Goal: Information Seeking & Learning: Learn about a topic

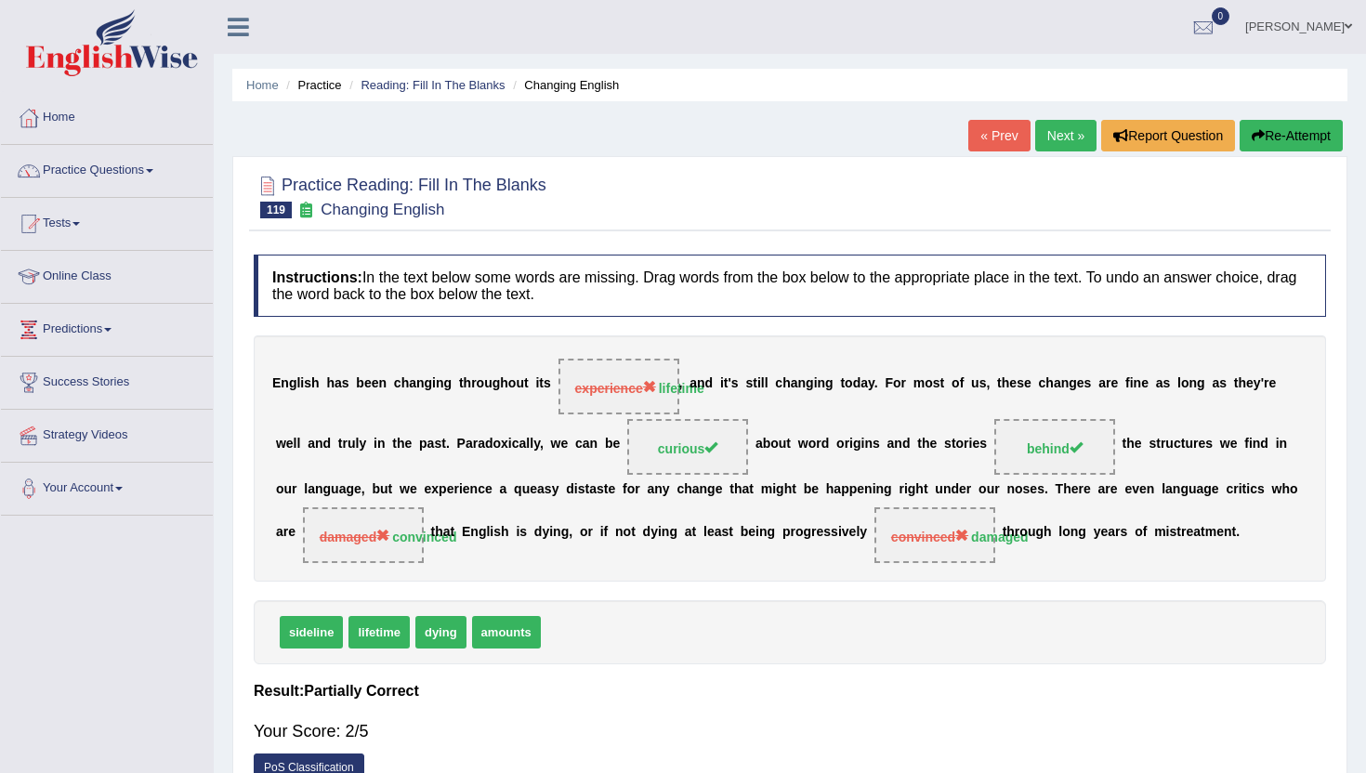
click at [1316, 128] on button "Re-Attempt" at bounding box center [1291, 136] width 103 height 32
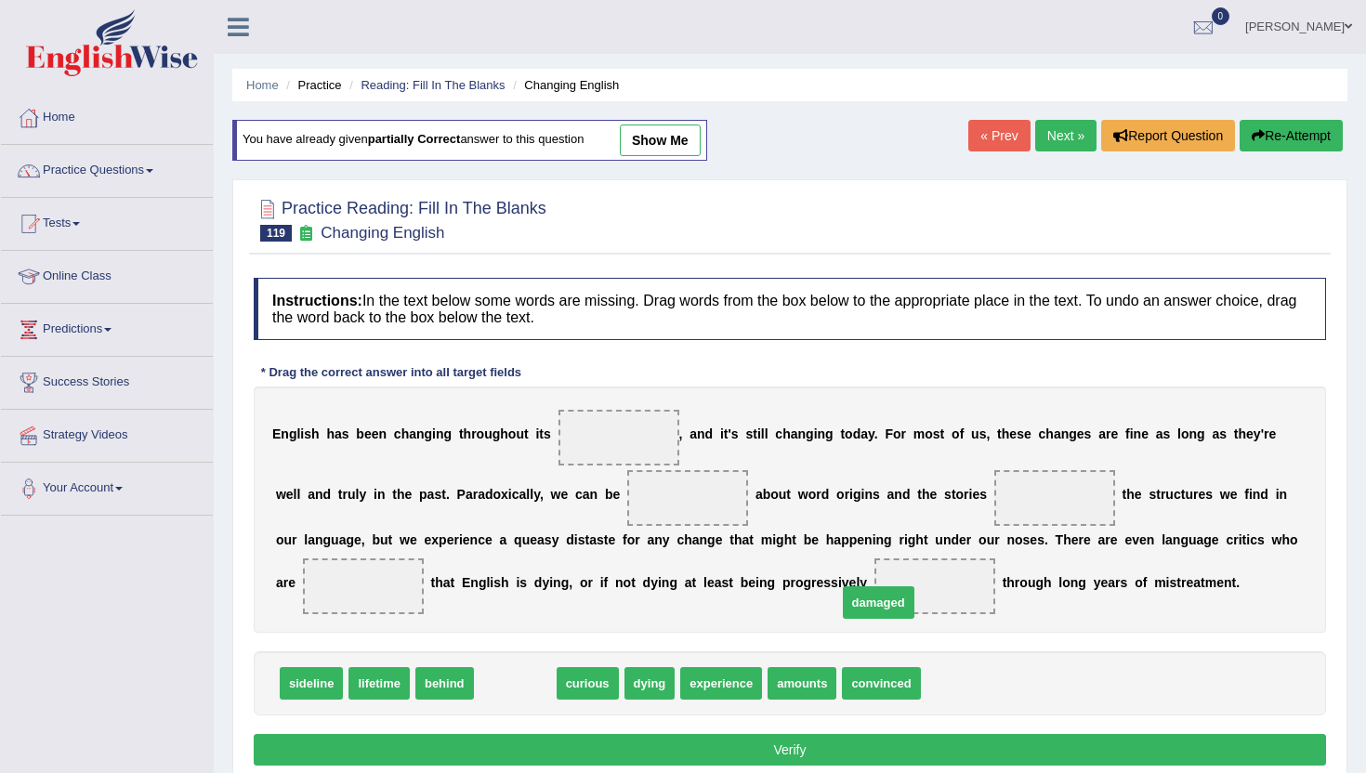
drag, startPoint x: 511, startPoint y: 687, endPoint x: 876, endPoint y: 605, distance: 373.4
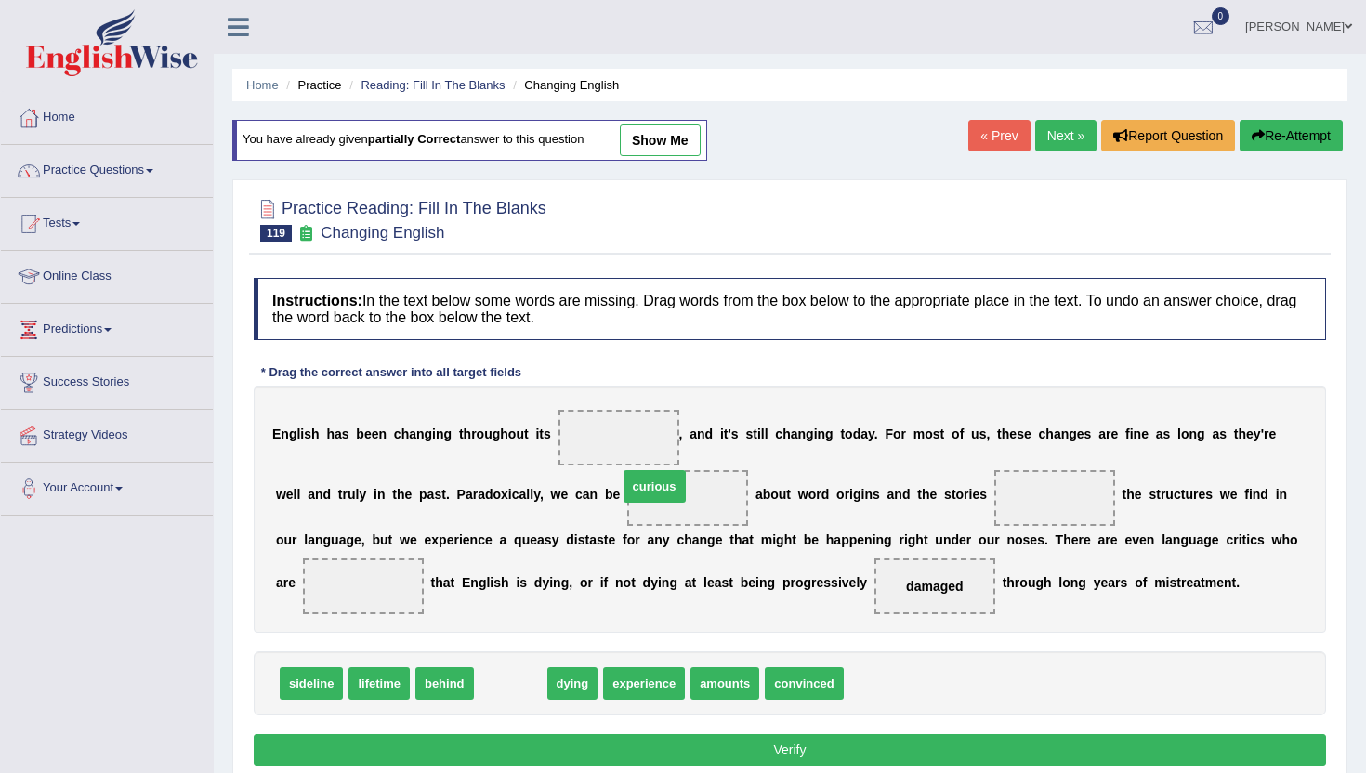
drag, startPoint x: 514, startPoint y: 680, endPoint x: 653, endPoint y: 495, distance: 231.6
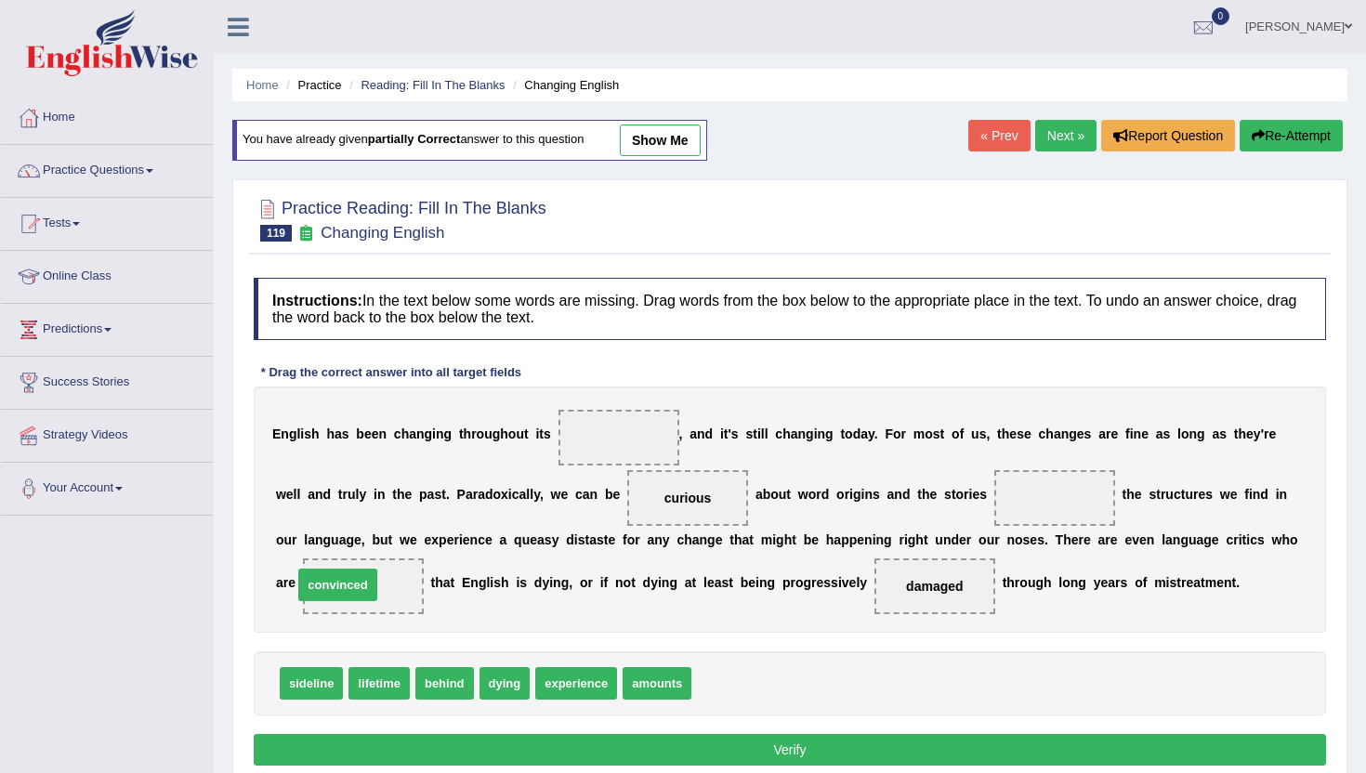
drag, startPoint x: 728, startPoint y: 681, endPoint x: 329, endPoint y: 583, distance: 410.7
drag, startPoint x: 578, startPoint y: 686, endPoint x: 588, endPoint y: 439, distance: 247.5
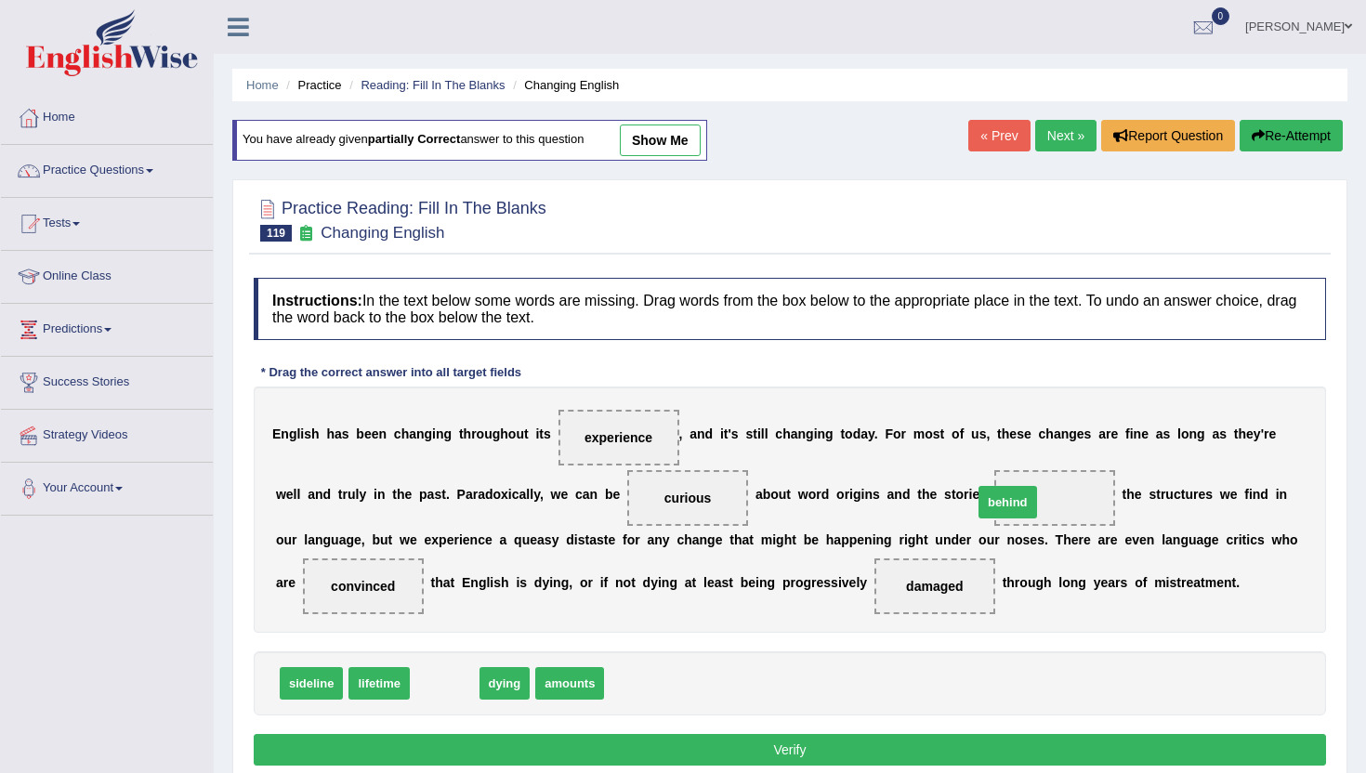
drag, startPoint x: 433, startPoint y: 693, endPoint x: 996, endPoint y: 512, distance: 591.7
click at [575, 743] on button "Verify" at bounding box center [790, 750] width 1073 height 32
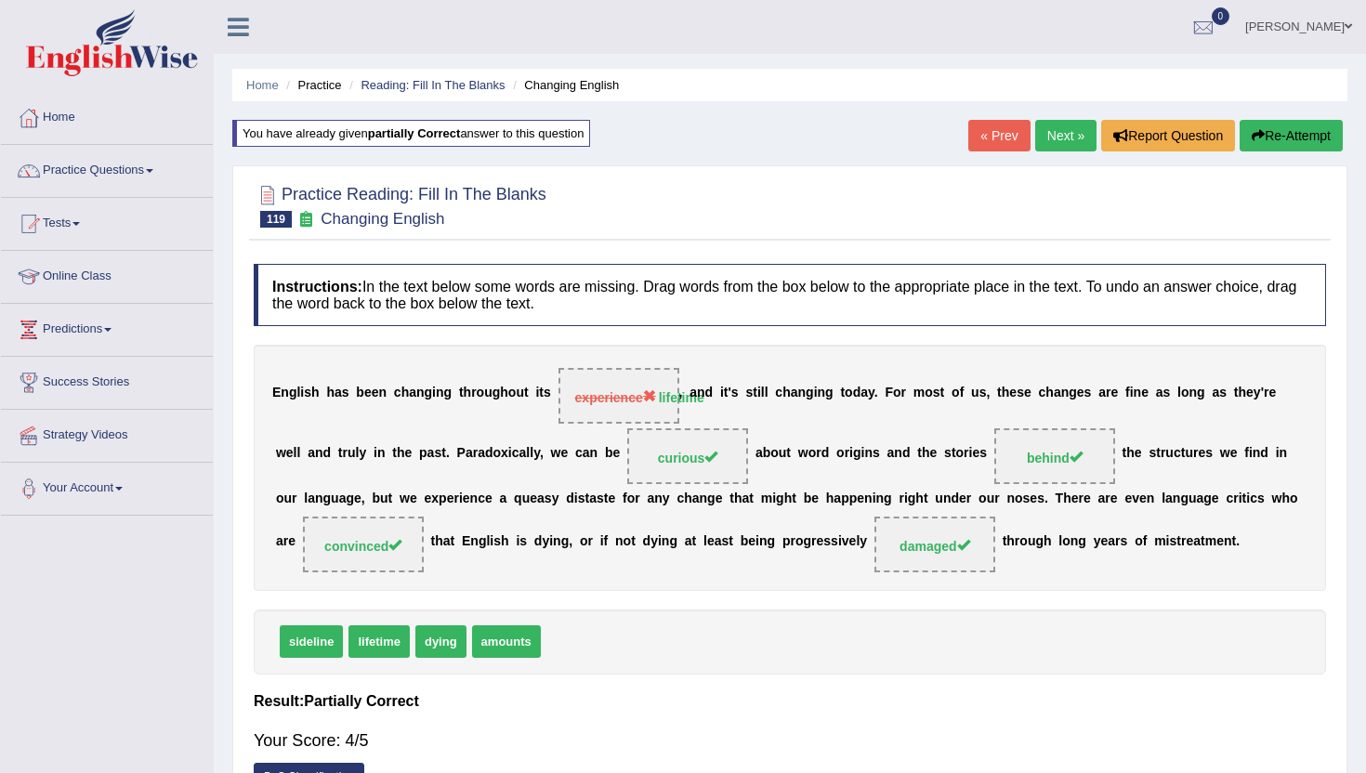
click at [1061, 135] on link "Next »" at bounding box center [1065, 136] width 61 height 32
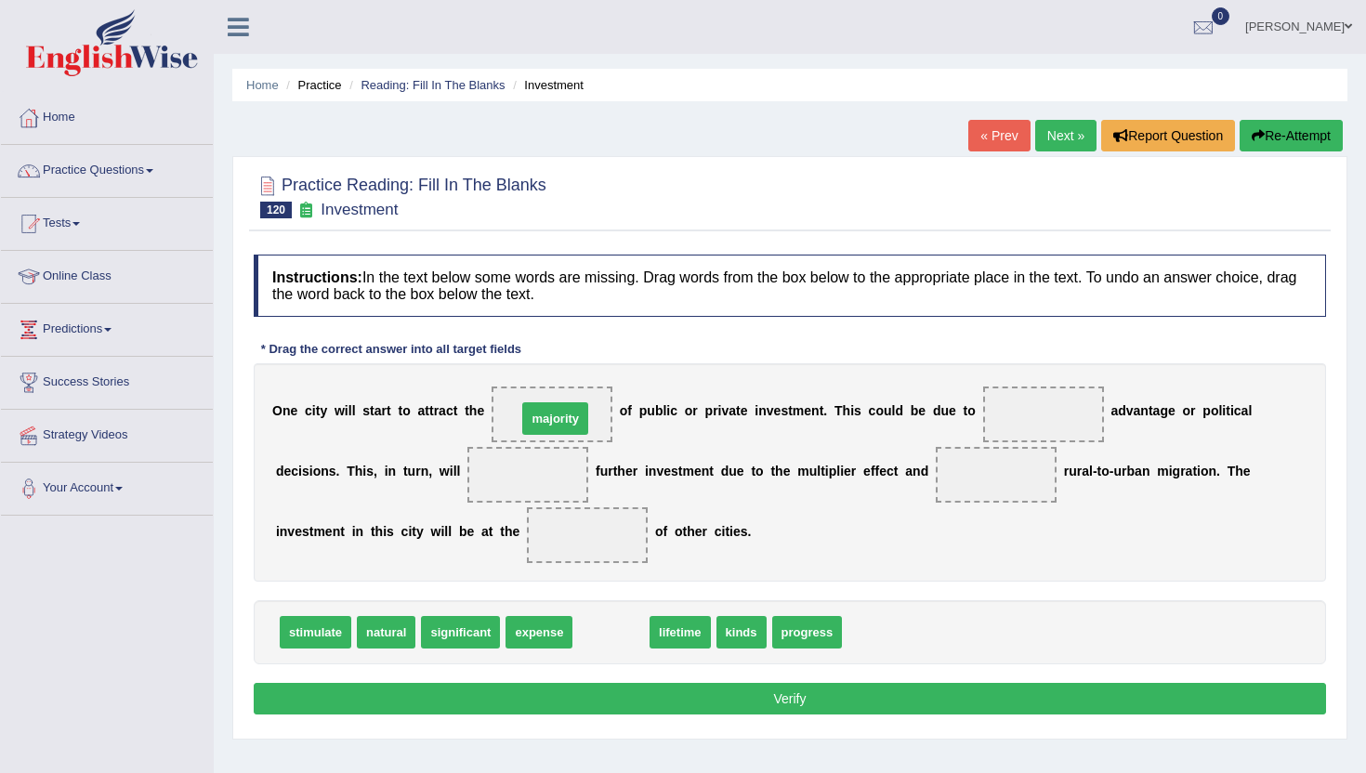
drag, startPoint x: 607, startPoint y: 642, endPoint x: 551, endPoint y: 428, distance: 220.9
drag, startPoint x: 560, startPoint y: 420, endPoint x: 830, endPoint y: 648, distance: 353.6
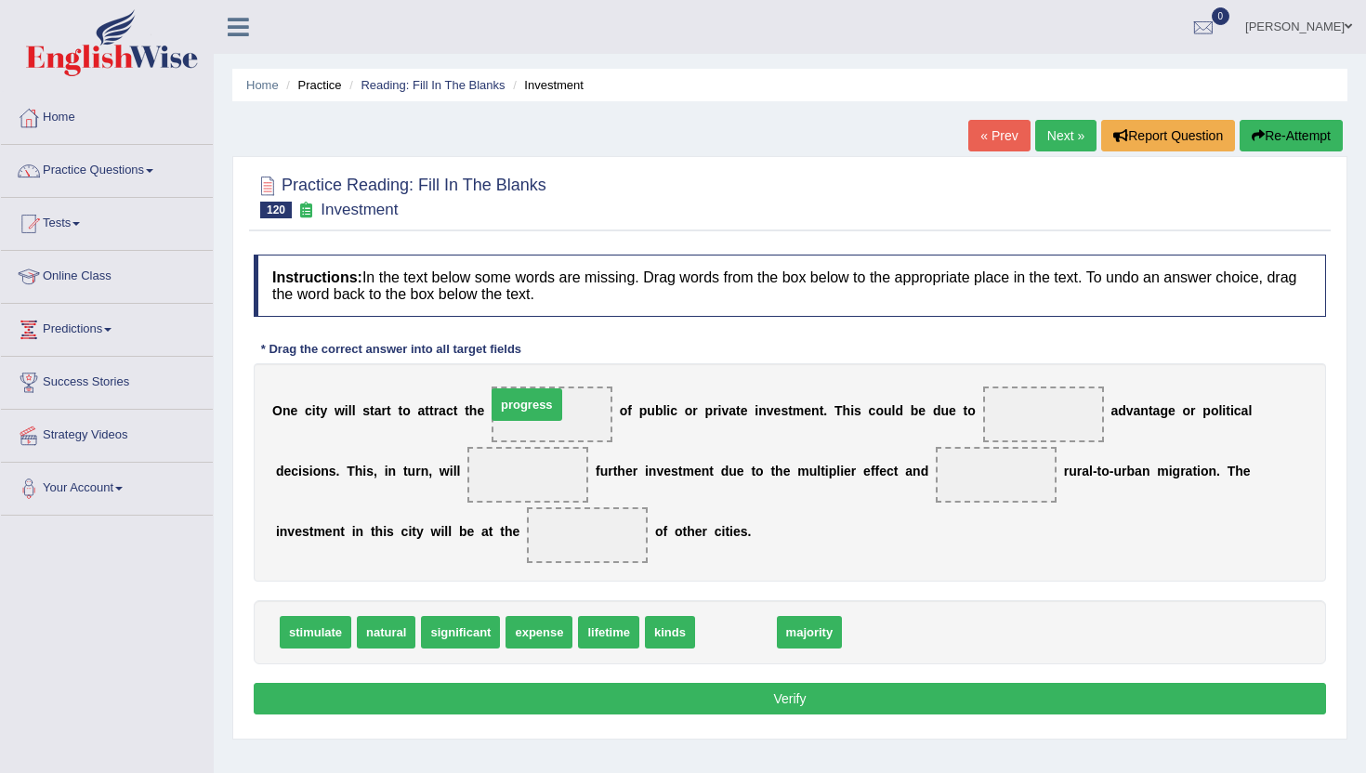
drag, startPoint x: 752, startPoint y: 633, endPoint x: 544, endPoint y: 405, distance: 308.6
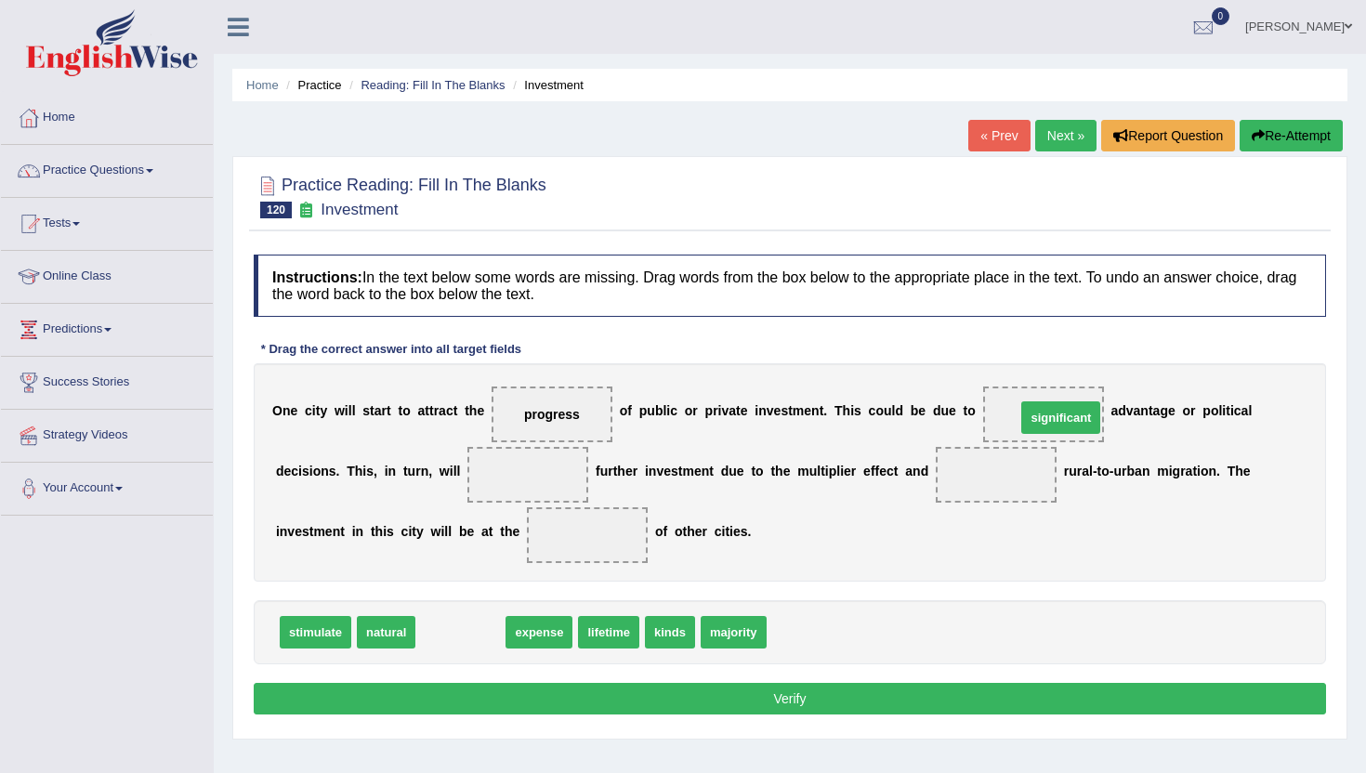
drag, startPoint x: 452, startPoint y: 641, endPoint x: 1050, endPoint y: 427, distance: 635.9
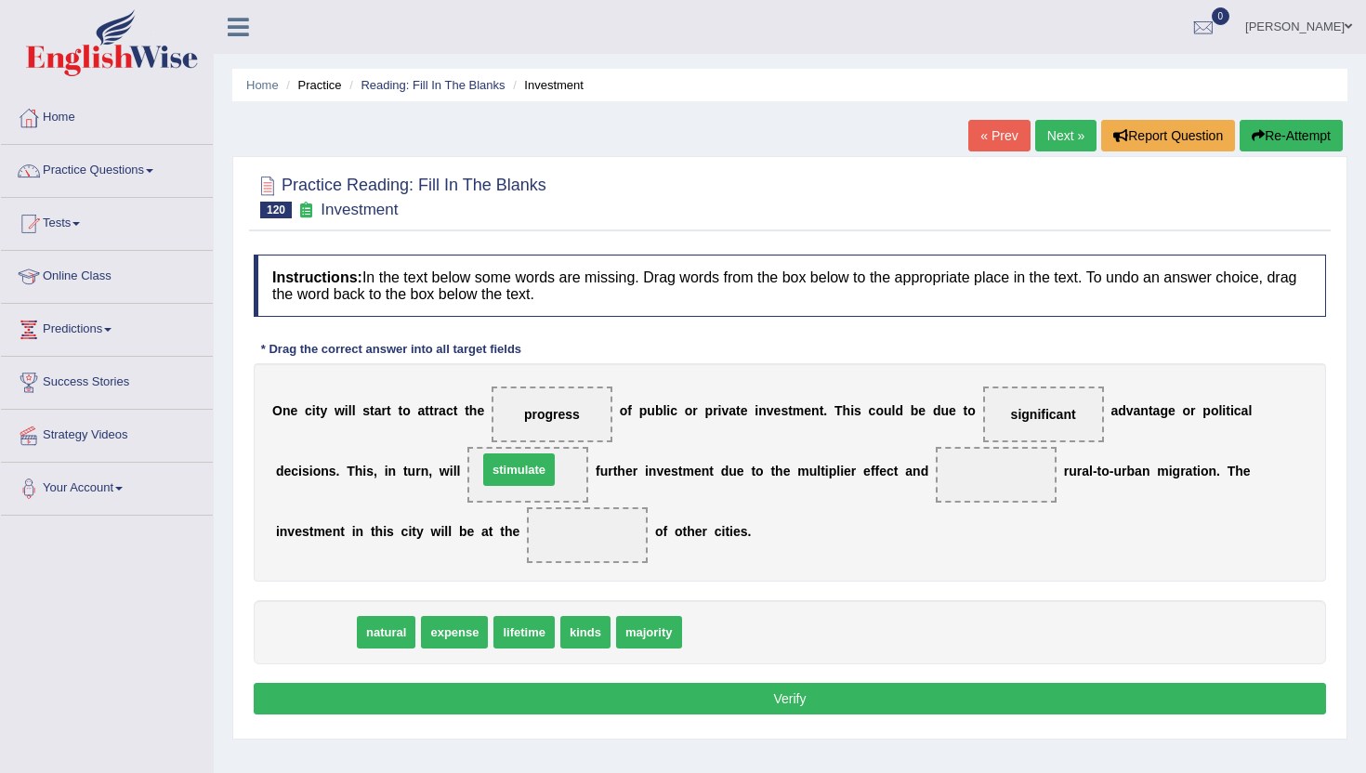
drag, startPoint x: 310, startPoint y: 638, endPoint x: 507, endPoint y: 476, distance: 254.2
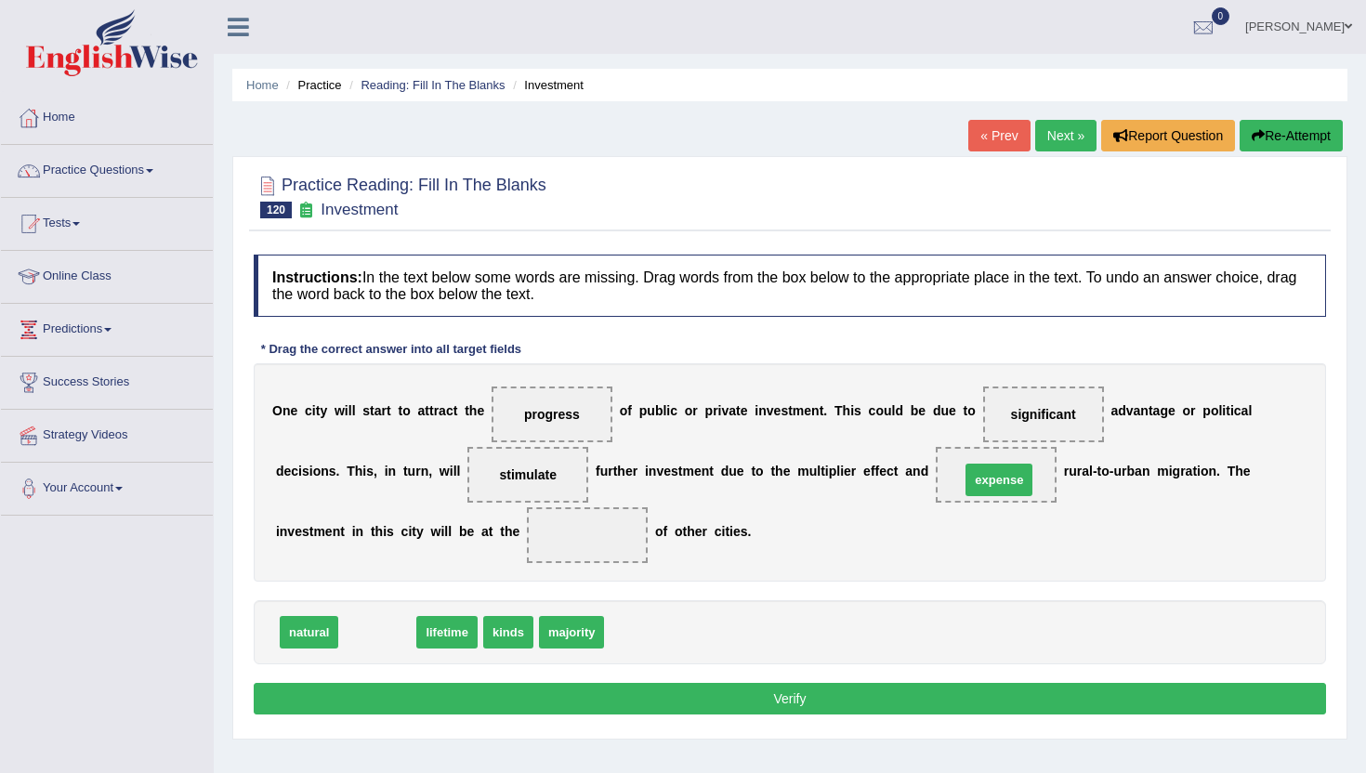
drag, startPoint x: 362, startPoint y: 636, endPoint x: 982, endPoint y: 481, distance: 638.9
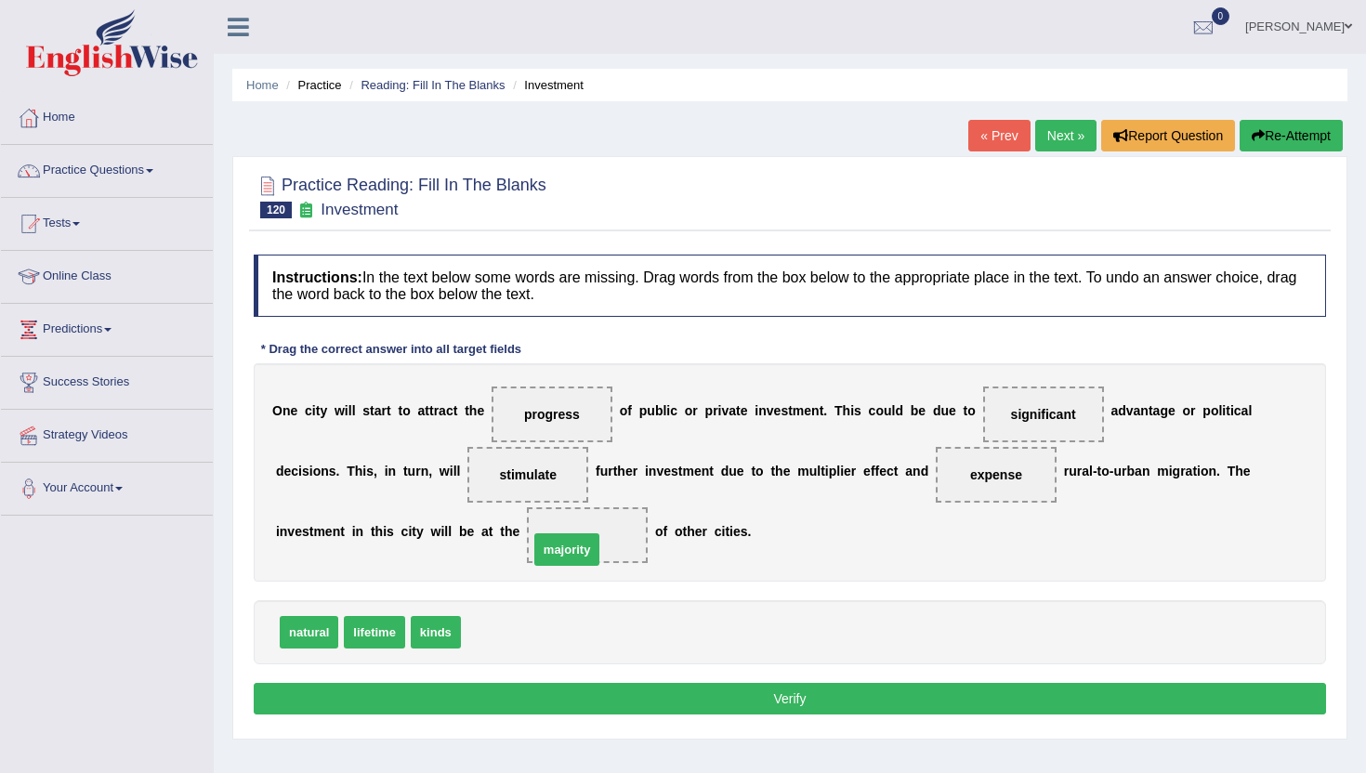
drag, startPoint x: 488, startPoint y: 633, endPoint x: 555, endPoint y: 547, distance: 108.6
click at [486, 700] on button "Verify" at bounding box center [790, 699] width 1073 height 32
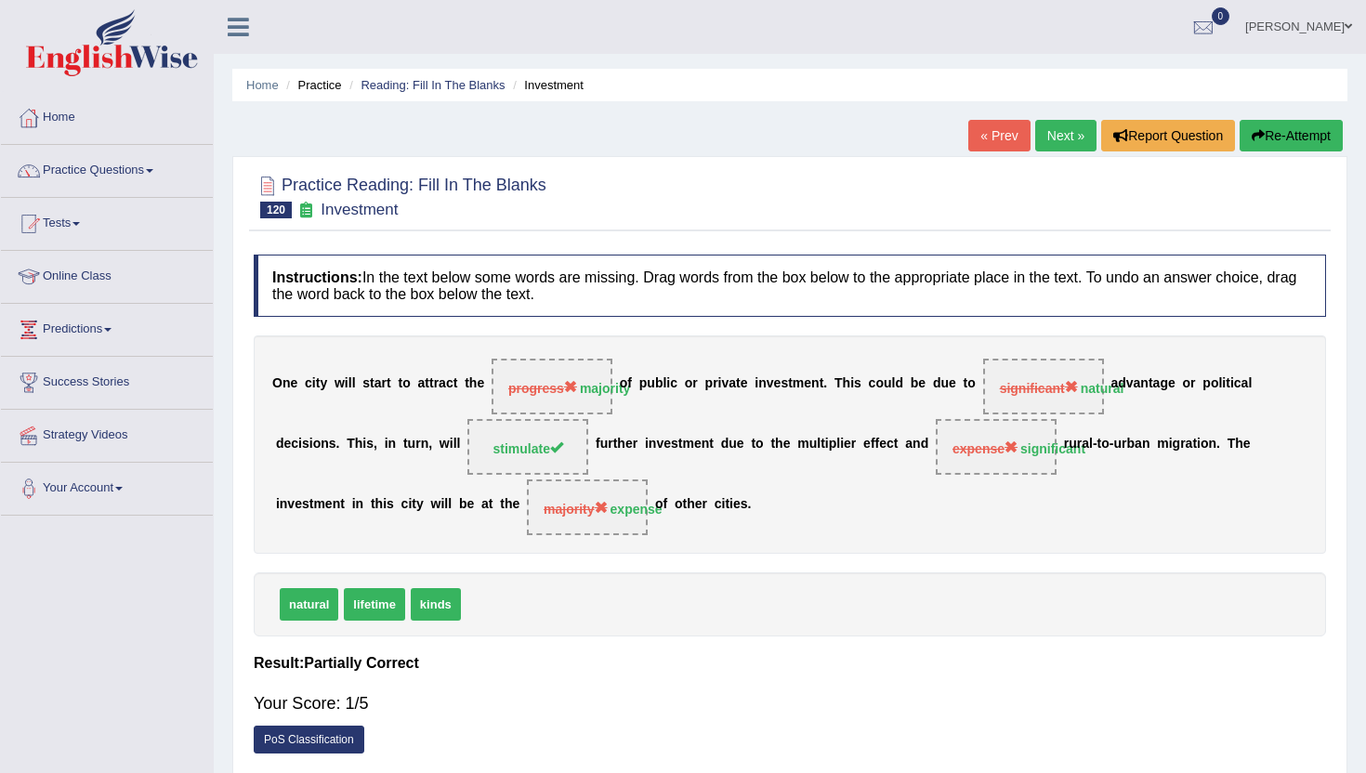
click at [1046, 136] on link "Next »" at bounding box center [1065, 136] width 61 height 32
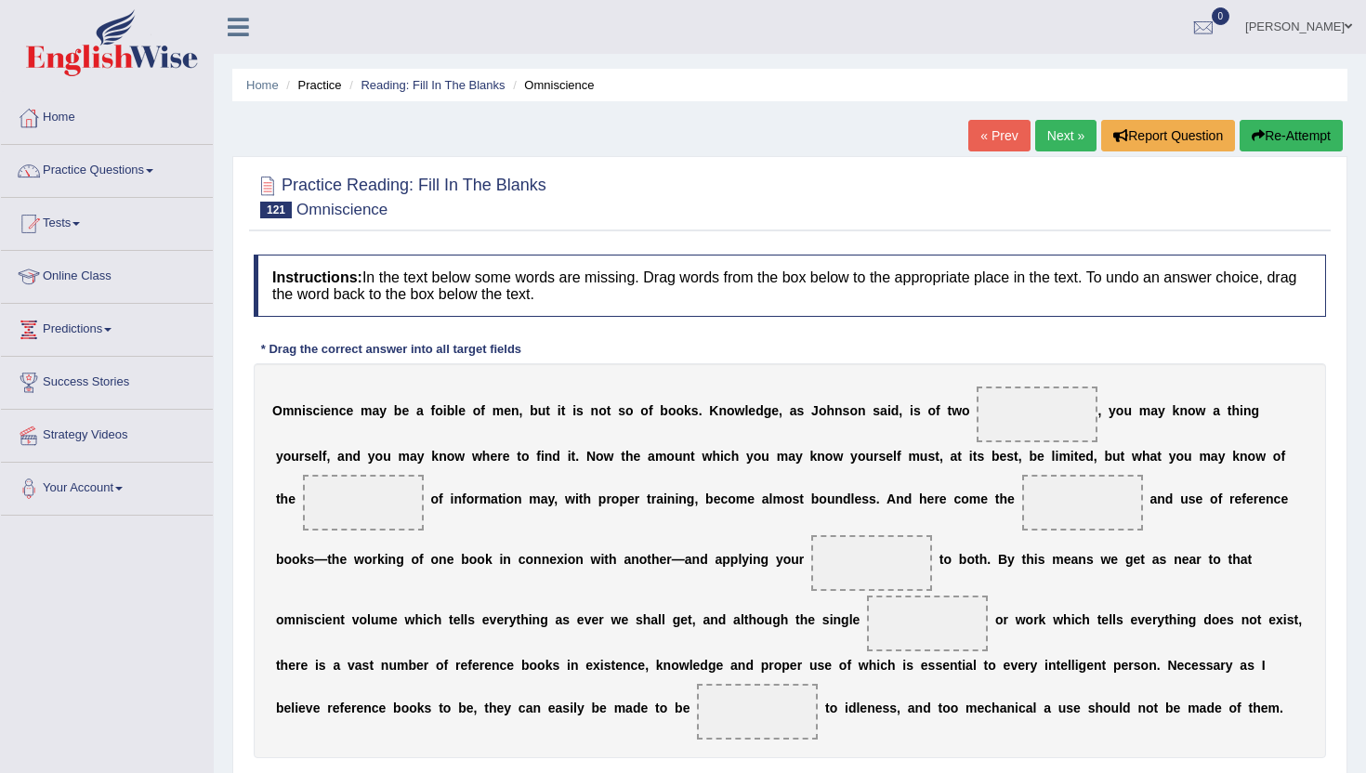
click at [1035, 414] on span at bounding box center [1037, 415] width 121 height 56
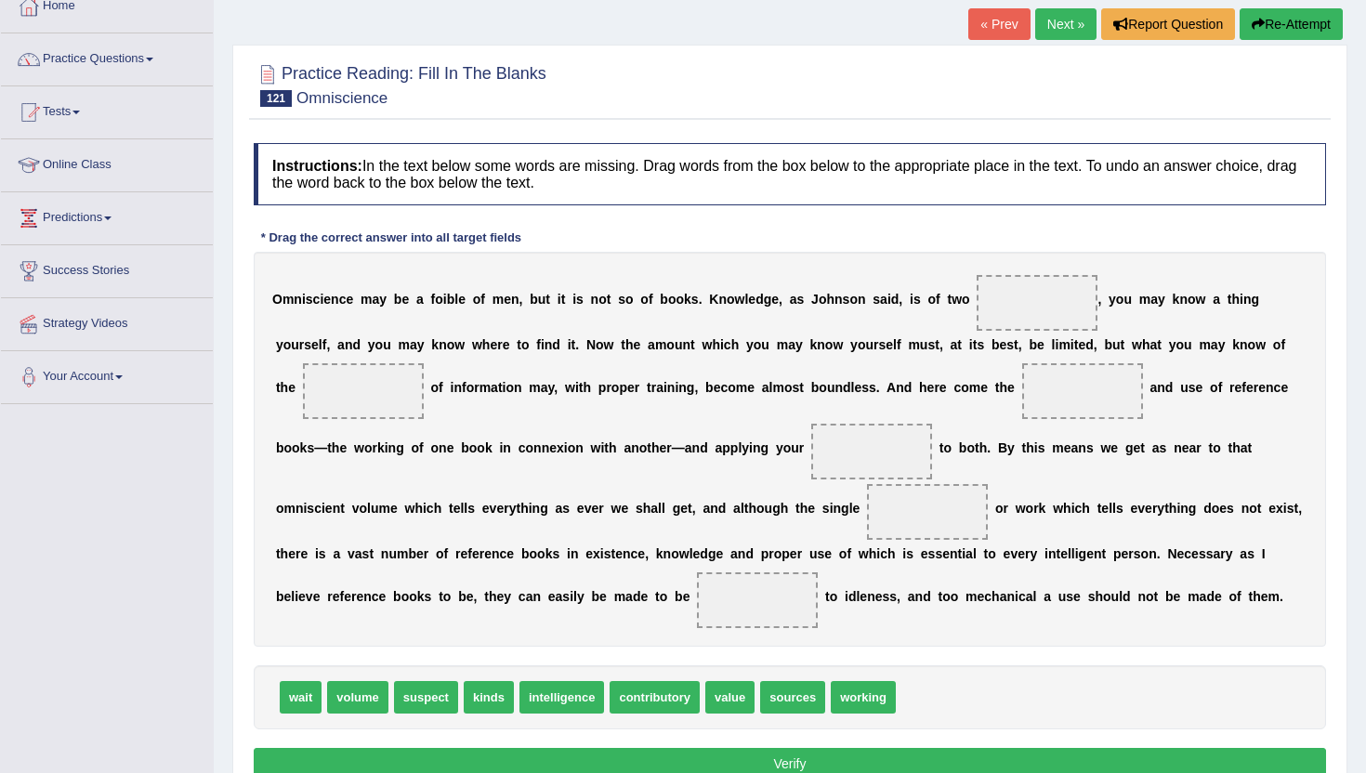
scroll to position [149, 0]
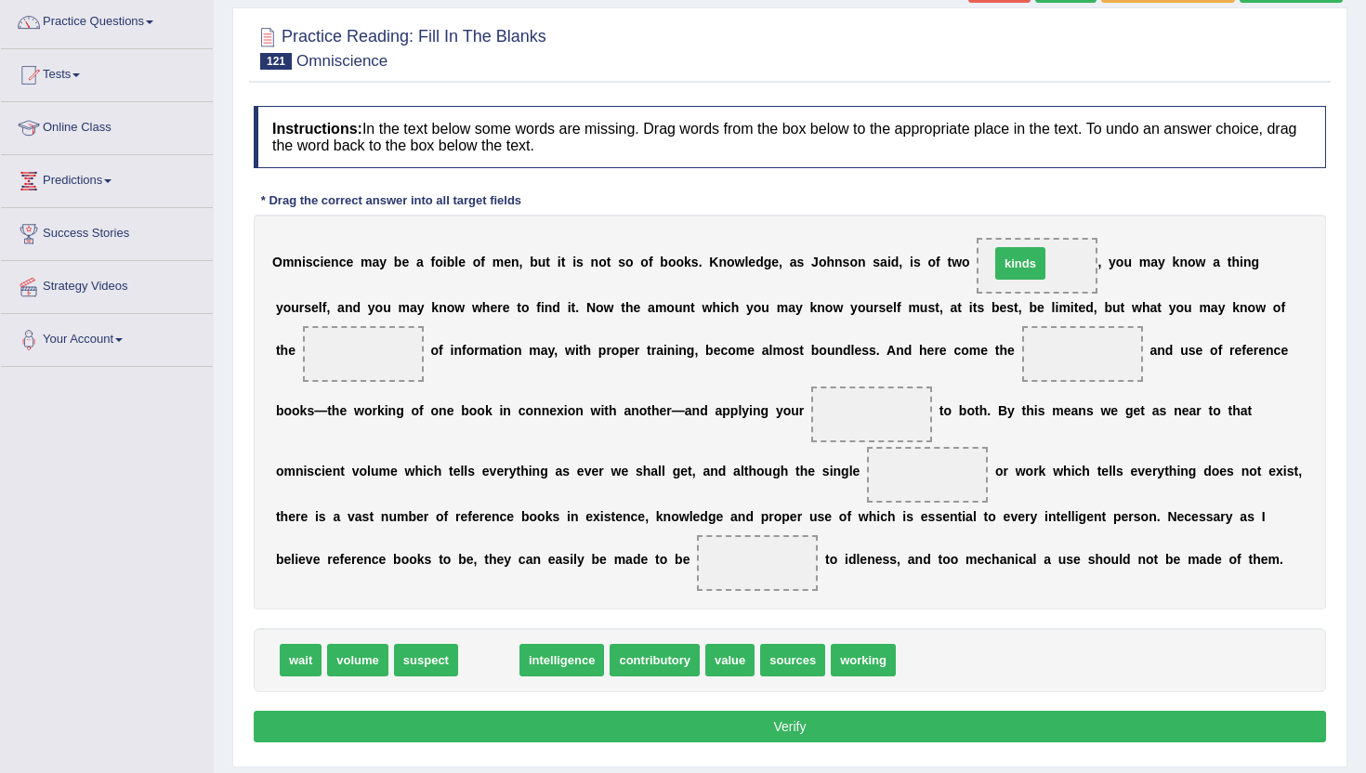
drag, startPoint x: 488, startPoint y: 666, endPoint x: 1020, endPoint y: 270, distance: 663.5
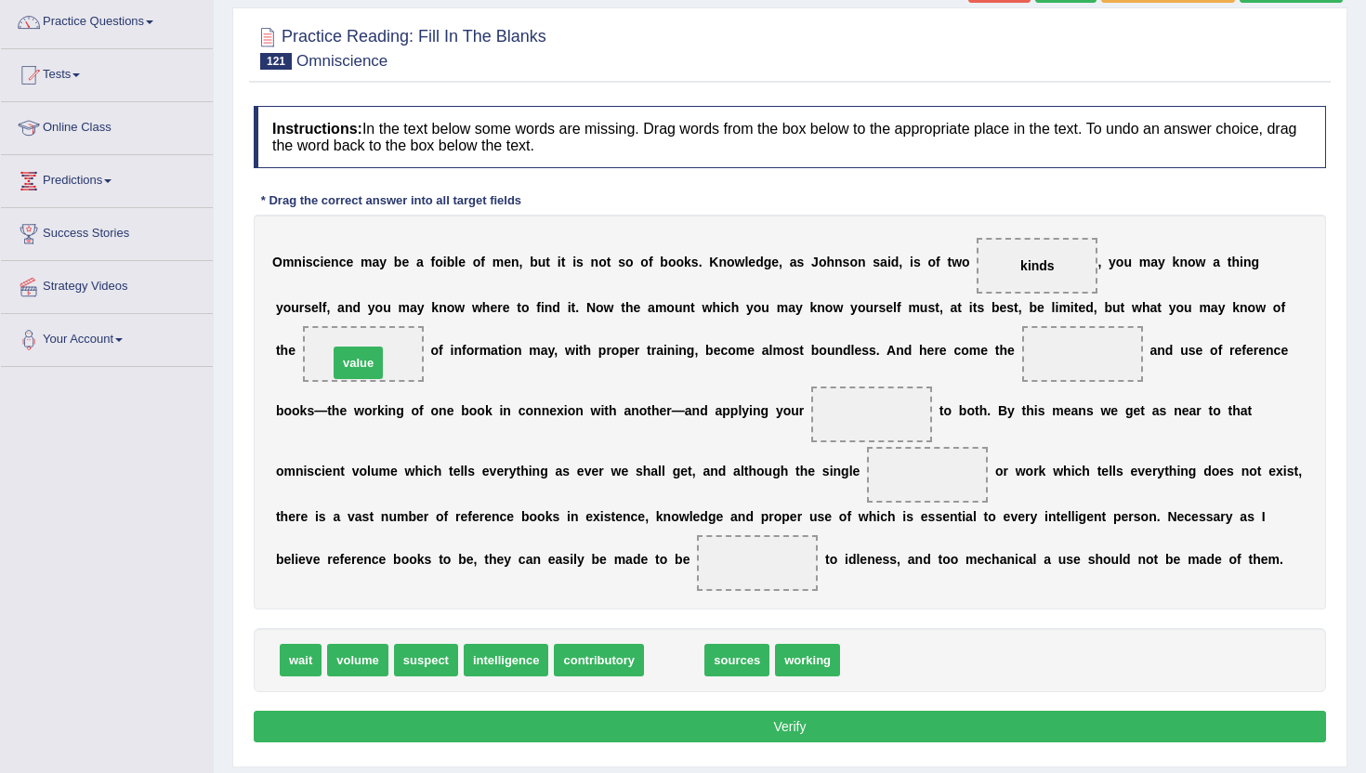
drag, startPoint x: 678, startPoint y: 666, endPoint x: 355, endPoint y: 376, distance: 433.7
drag, startPoint x: 675, startPoint y: 660, endPoint x: 1069, endPoint y: 359, distance: 496.0
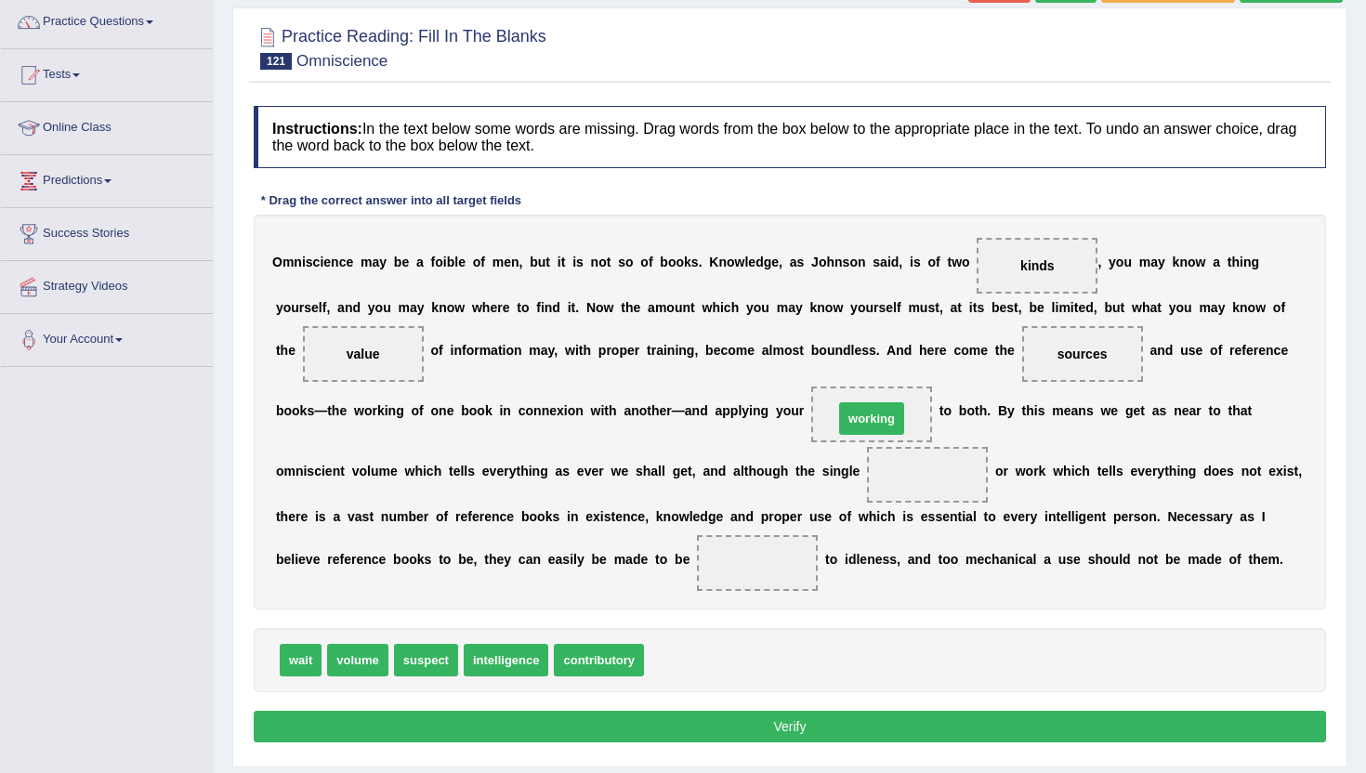
drag, startPoint x: 684, startPoint y: 660, endPoint x: 872, endPoint y: 421, distance: 303.8
drag, startPoint x: 873, startPoint y: 417, endPoint x: 747, endPoint y: 658, distance: 271.5
drag, startPoint x: 589, startPoint y: 666, endPoint x: 850, endPoint y: 428, distance: 353.3
click at [573, 667] on span "working" at bounding box center [586, 660] width 65 height 33
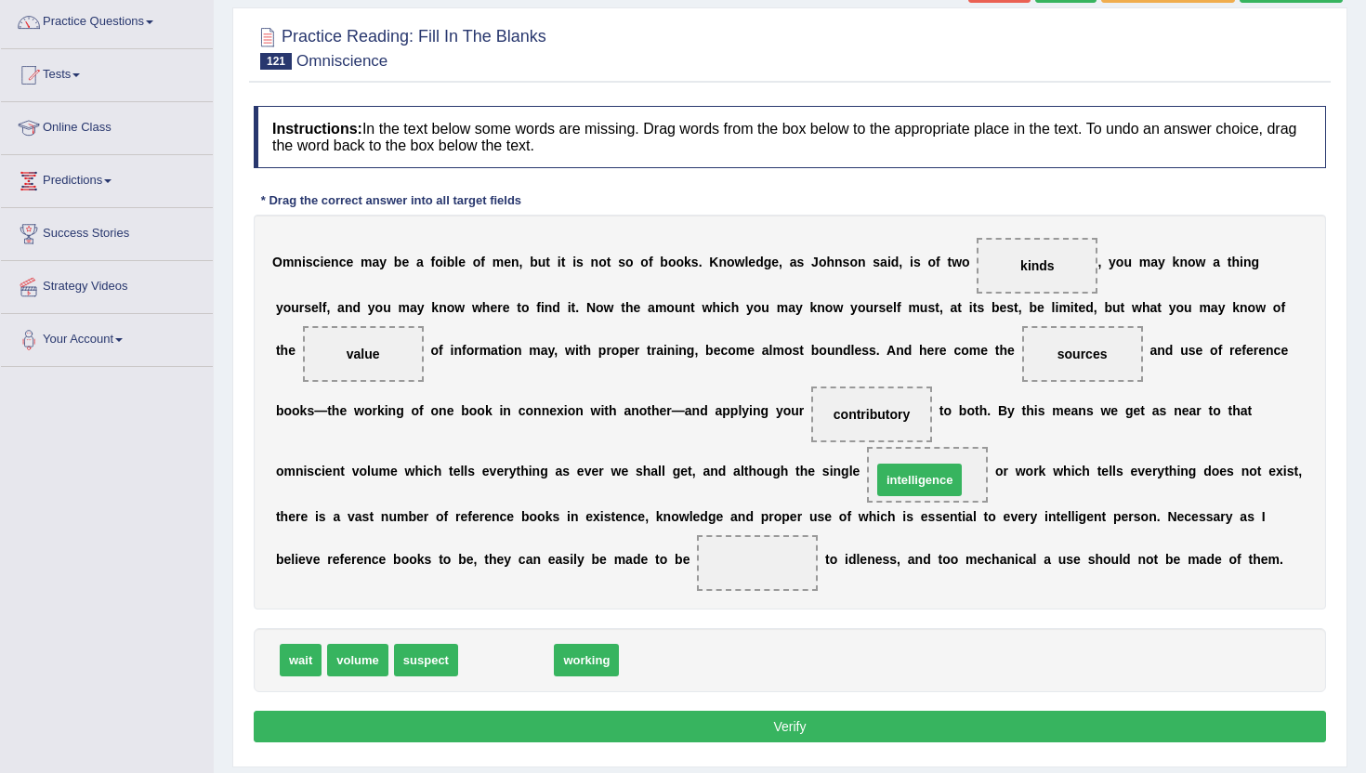
drag, startPoint x: 491, startPoint y: 666, endPoint x: 907, endPoint y: 485, distance: 454.2
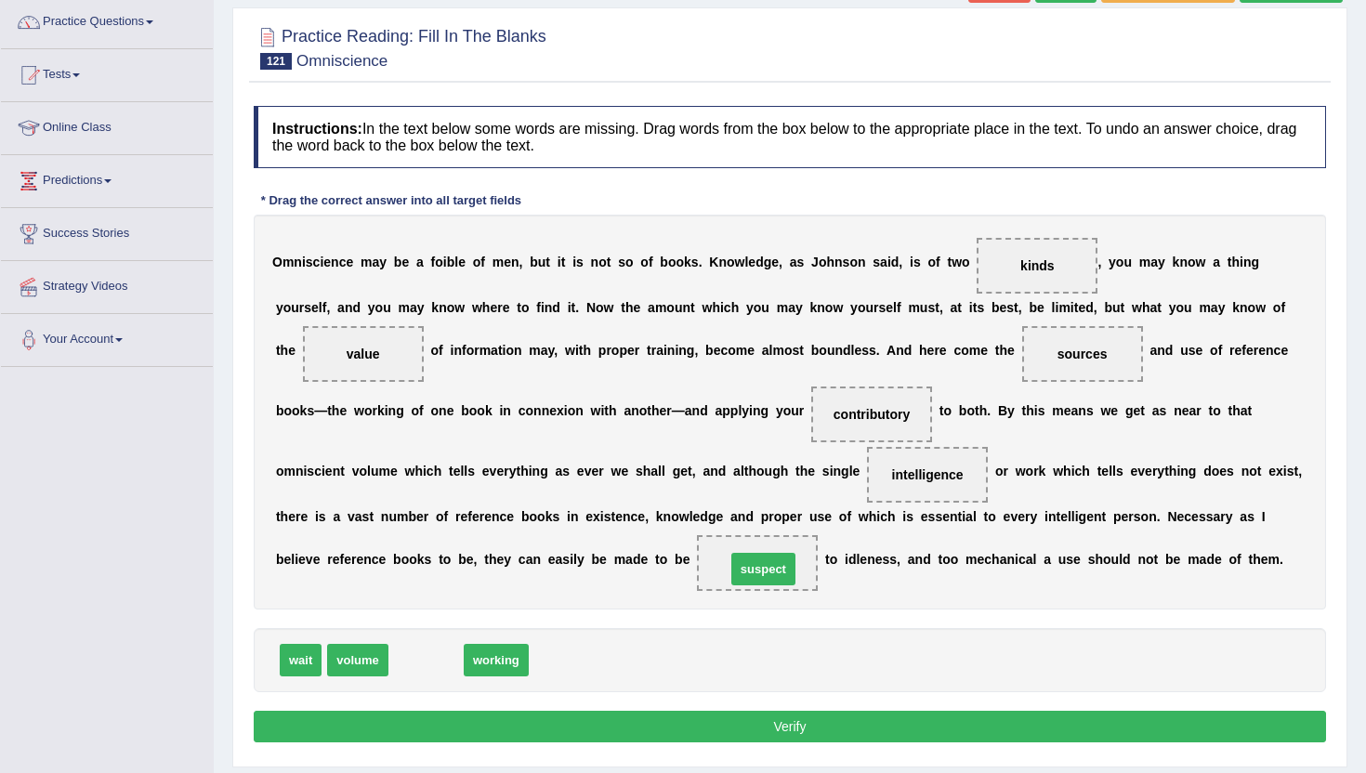
drag, startPoint x: 423, startPoint y: 661, endPoint x: 760, endPoint y: 568, distance: 350.0
click at [715, 742] on button "Verify" at bounding box center [790, 727] width 1073 height 32
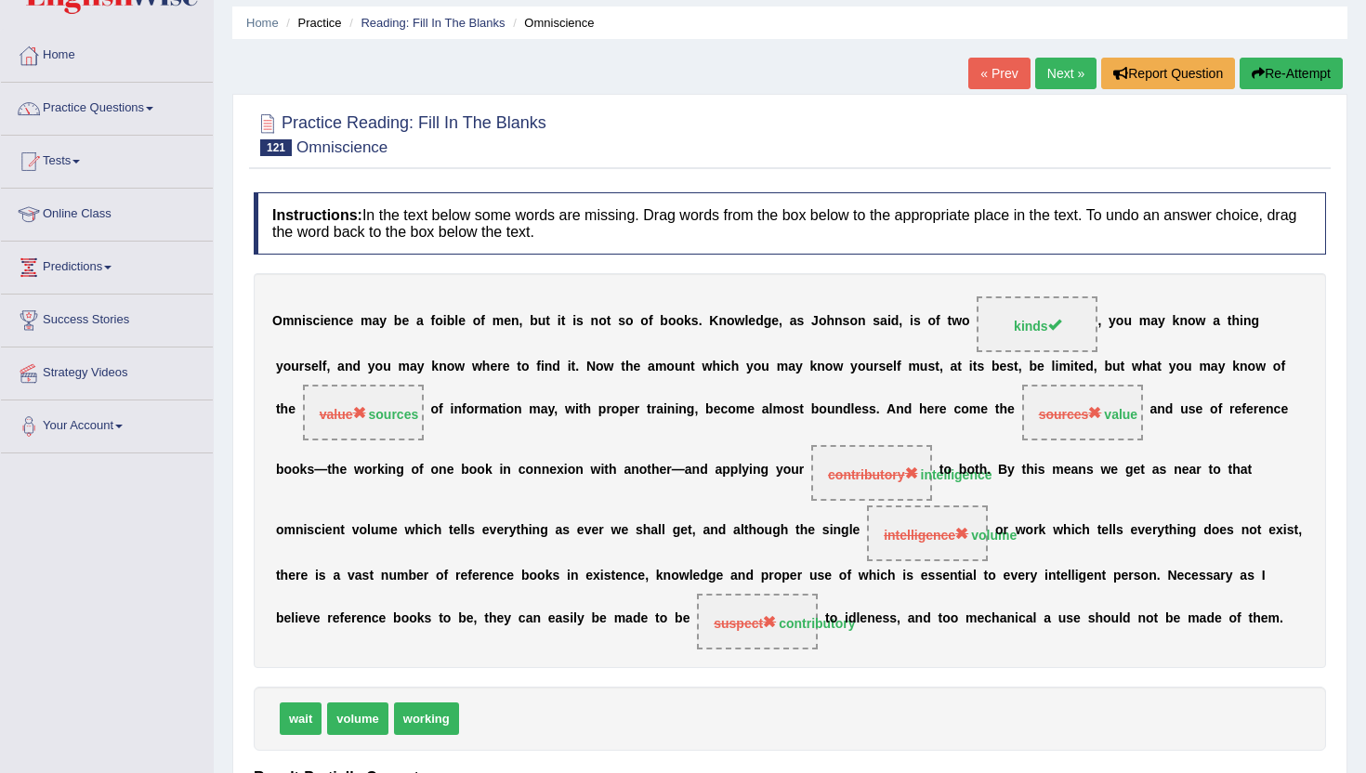
scroll to position [37, 0]
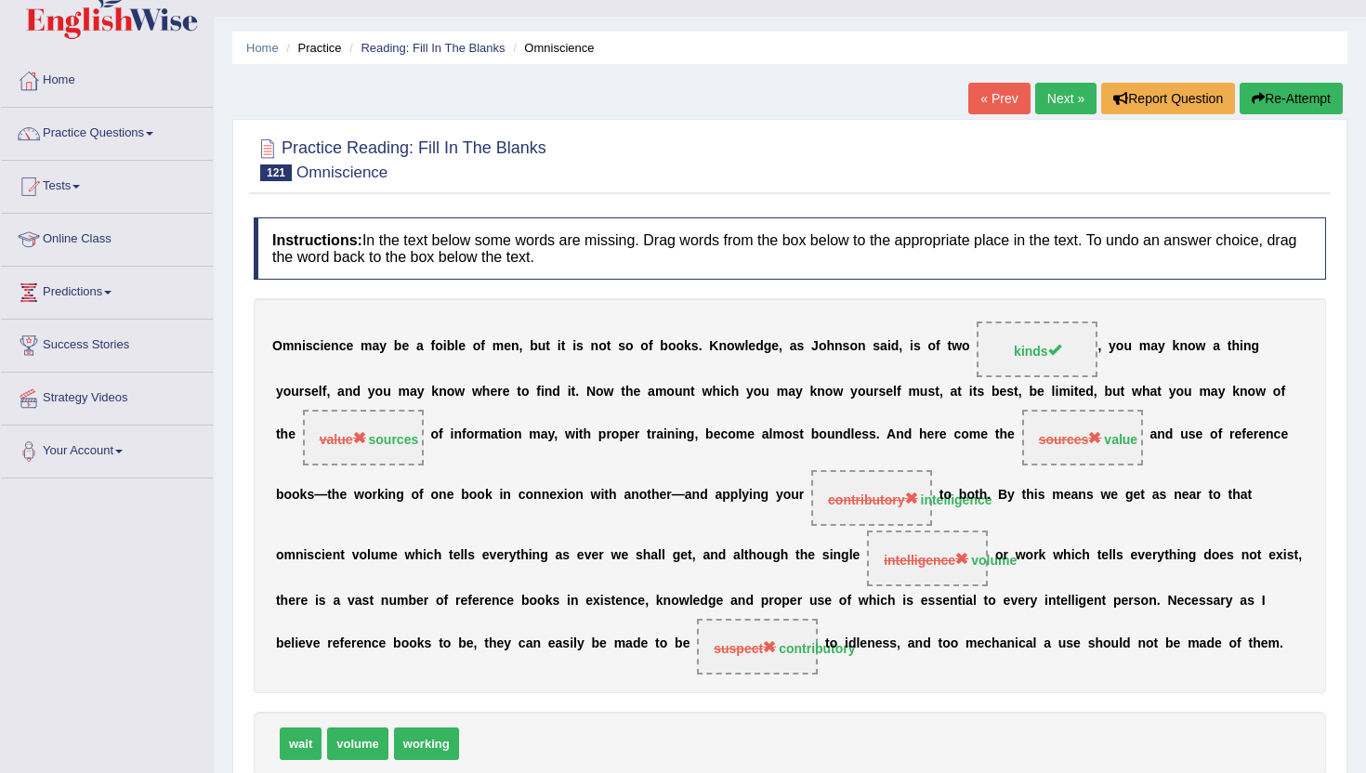
click at [1049, 80] on div "Home Practice Reading: Fill In The Blanks Omniscience « Prev Next » Report Ques…" at bounding box center [790, 450] width 1153 height 974
click at [1040, 98] on link "Next »" at bounding box center [1065, 99] width 61 height 32
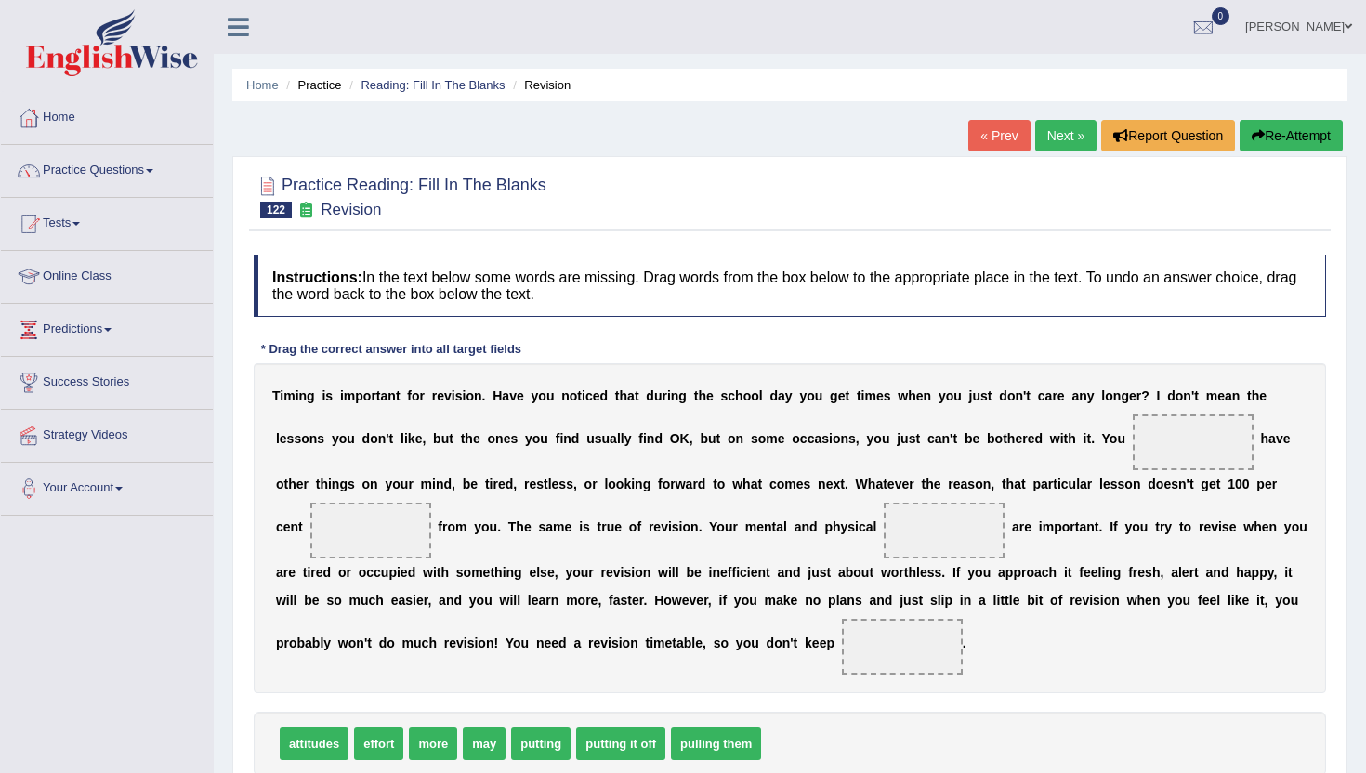
click at [620, 746] on span "putting it off" at bounding box center [620, 744] width 89 height 33
drag, startPoint x: 617, startPoint y: 746, endPoint x: 1176, endPoint y: 444, distance: 635.1
drag, startPoint x: 1207, startPoint y: 436, endPoint x: 733, endPoint y: 741, distance: 563.6
drag, startPoint x: 482, startPoint y: 745, endPoint x: 1183, endPoint y: 450, distance: 760.6
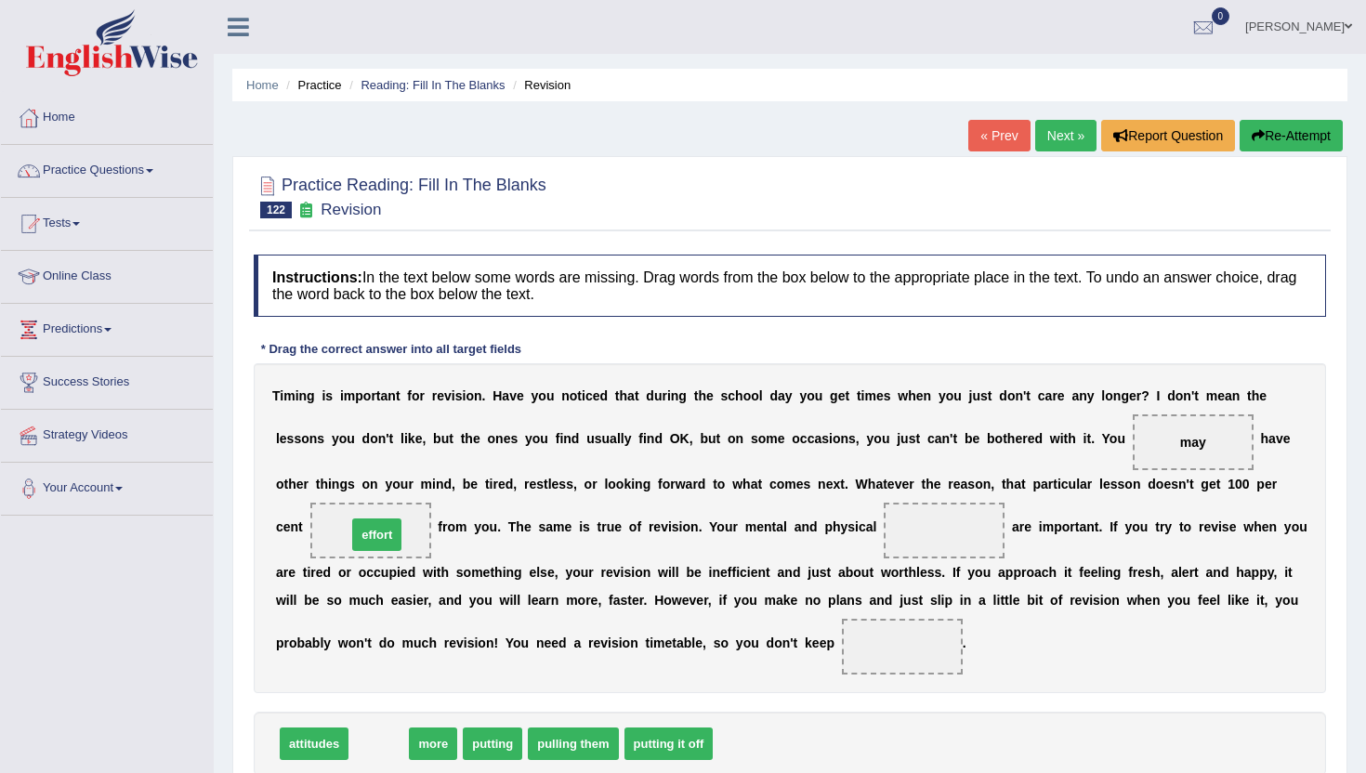
drag, startPoint x: 376, startPoint y: 749, endPoint x: 375, endPoint y: 540, distance: 209.1
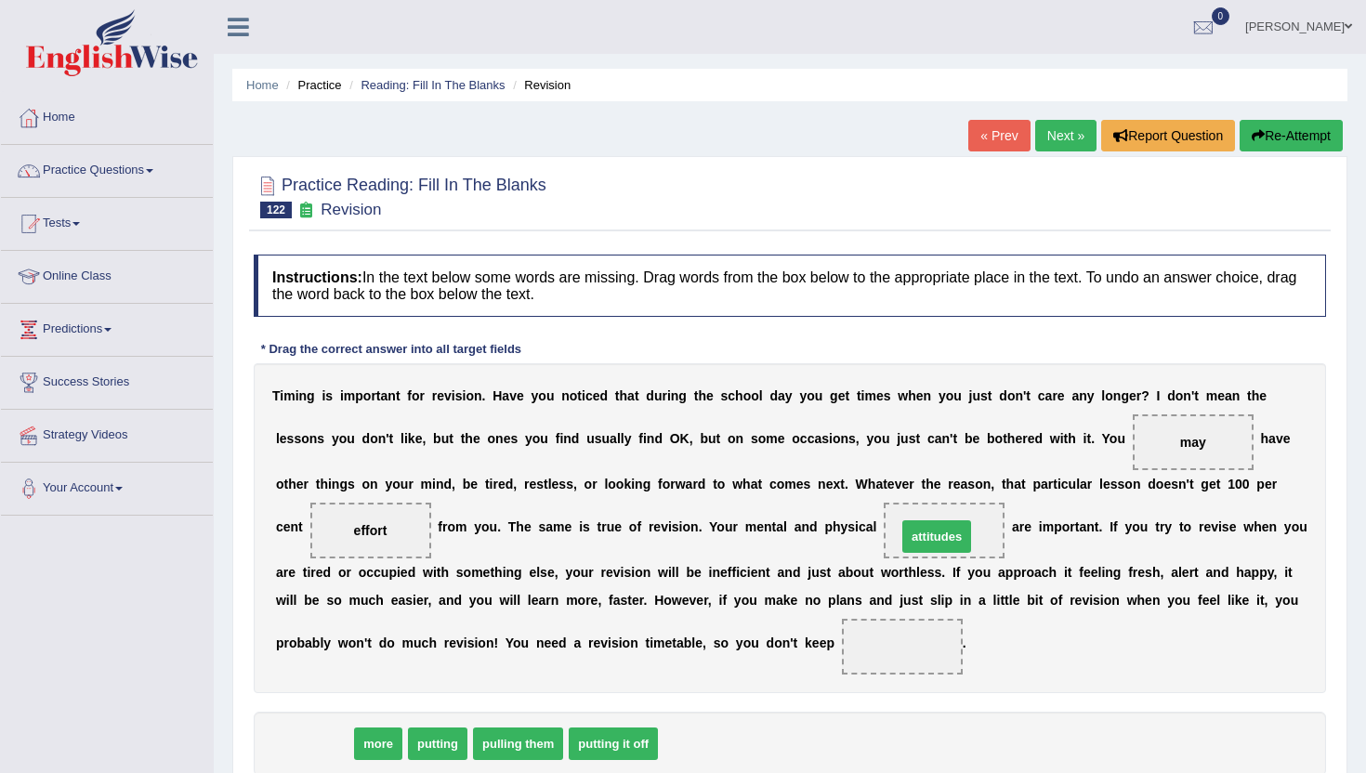
drag, startPoint x: 308, startPoint y: 745, endPoint x: 930, endPoint y: 538, distance: 656.4
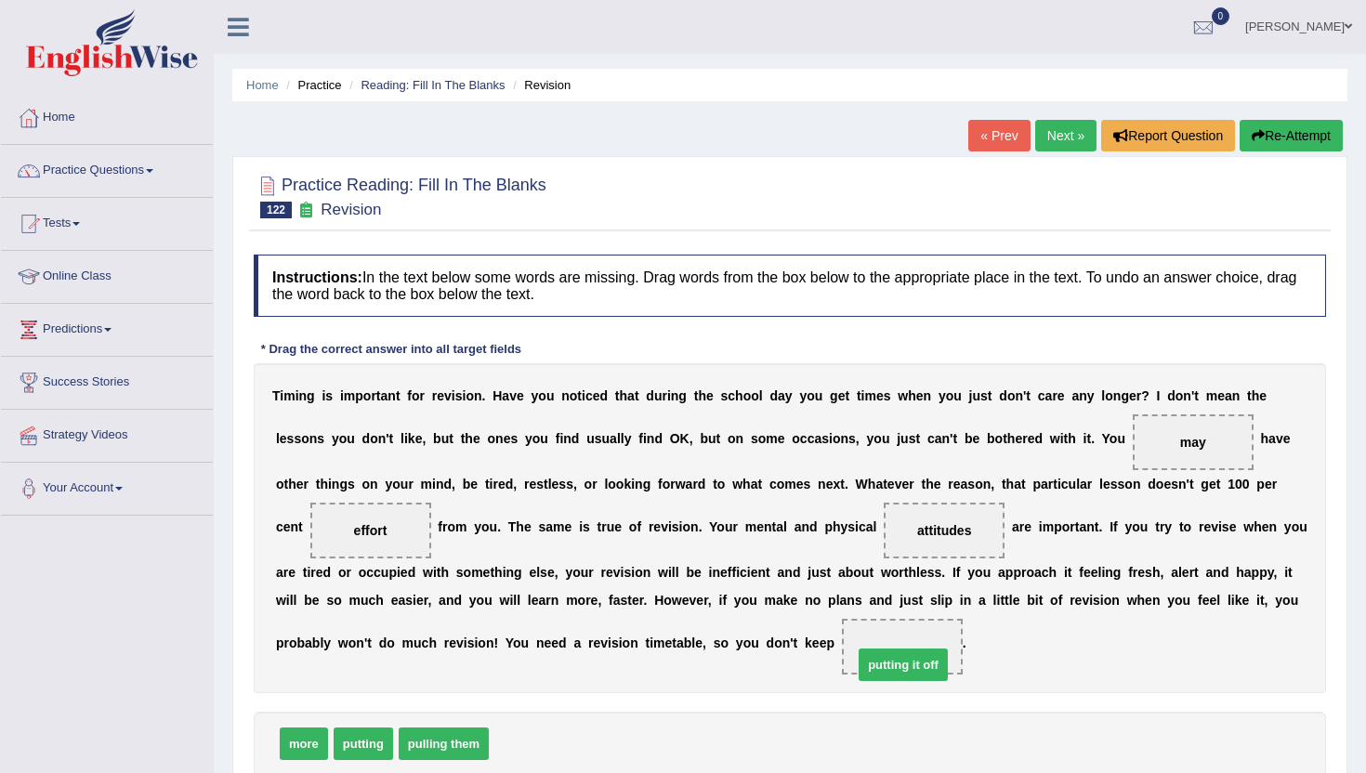
drag, startPoint x: 535, startPoint y: 745, endPoint x: 899, endPoint y: 664, distance: 372.3
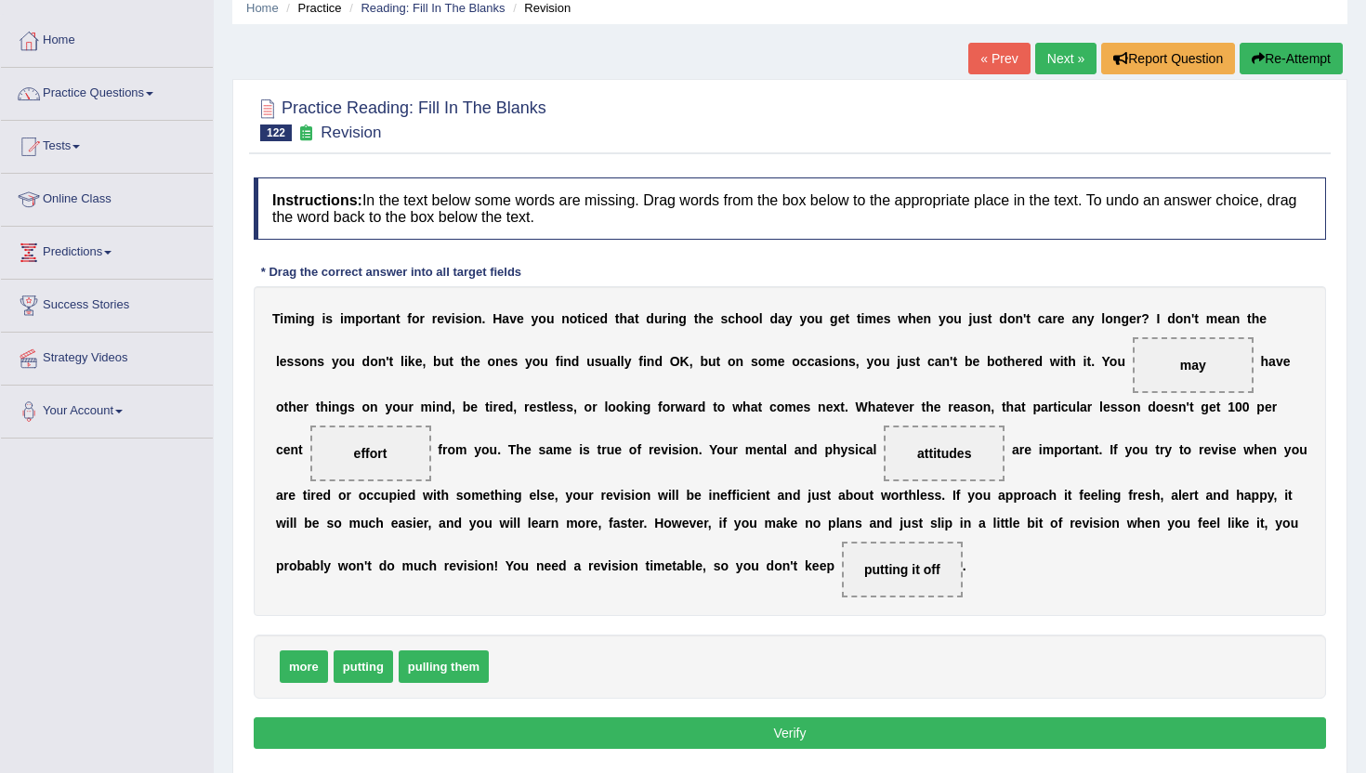
scroll to position [112, 0]
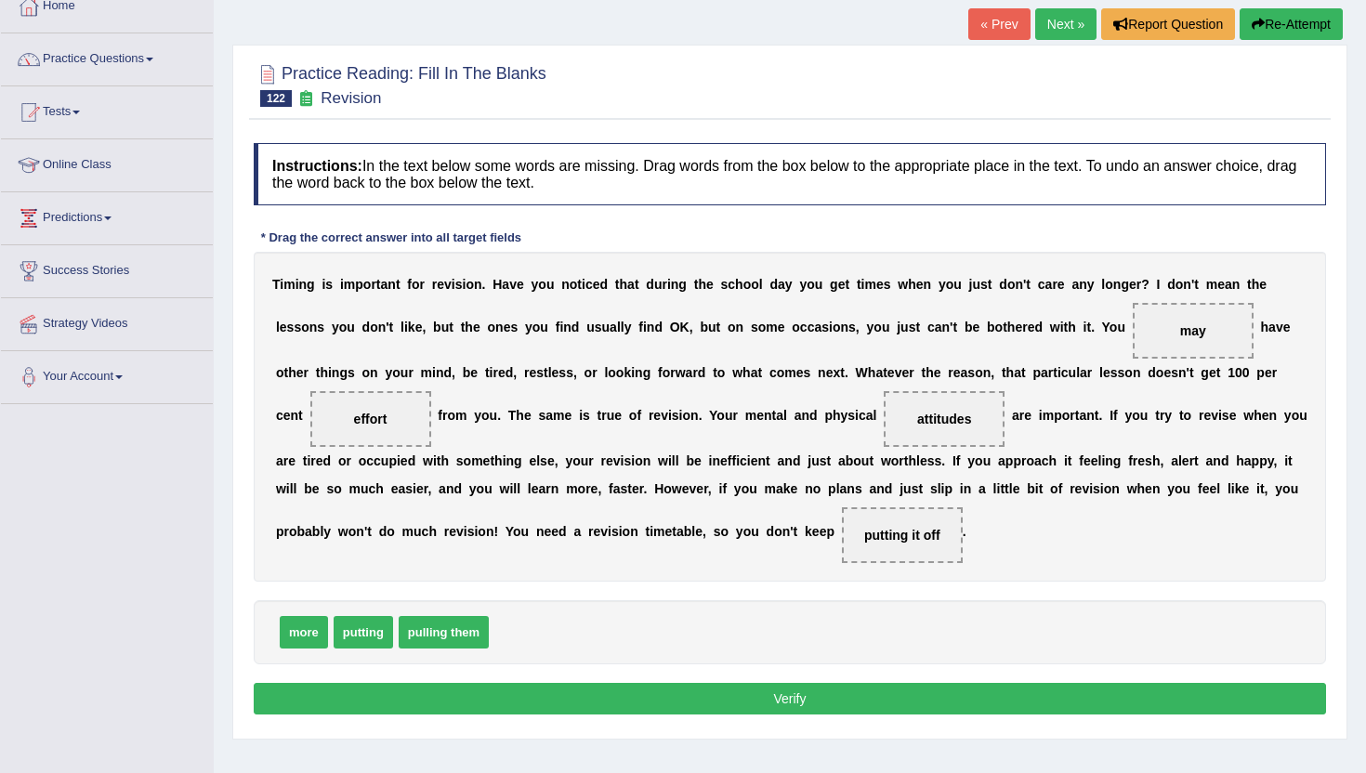
click at [899, 696] on button "Verify" at bounding box center [790, 699] width 1073 height 32
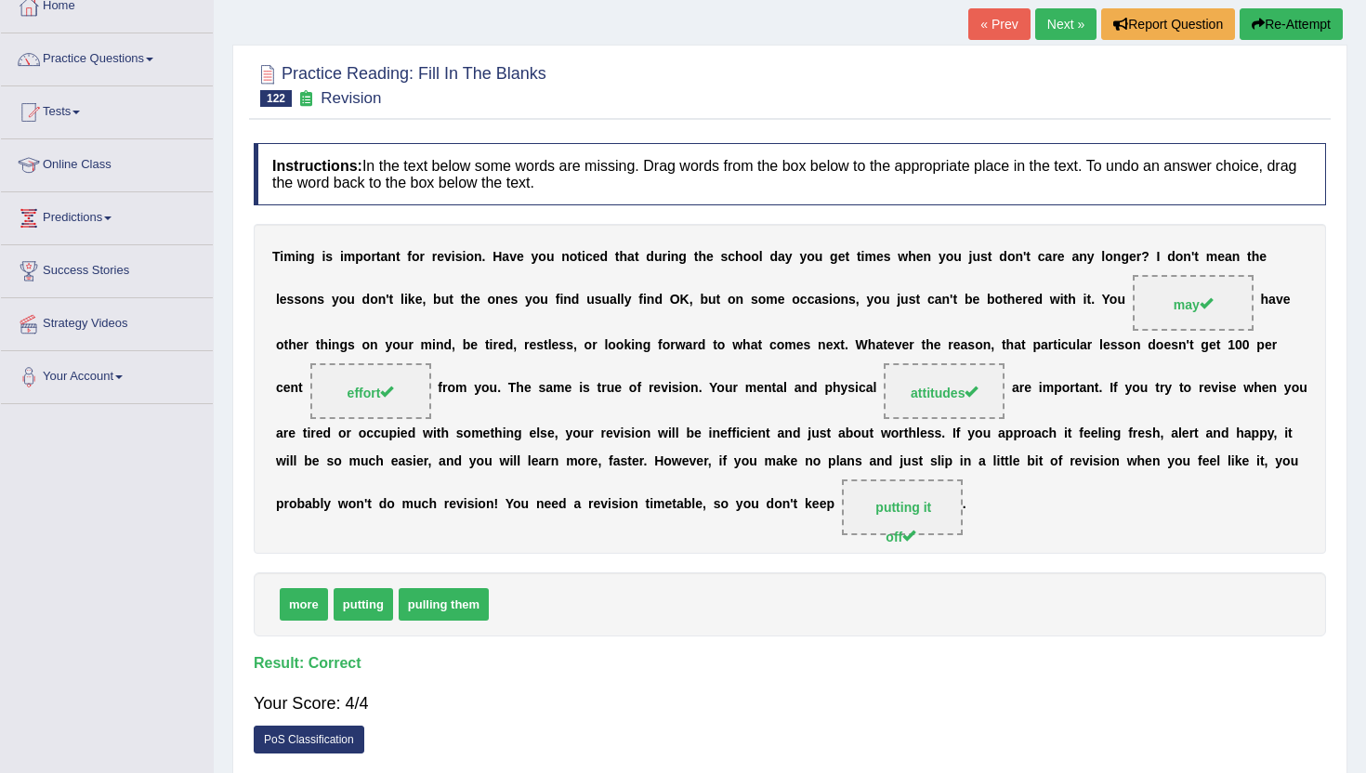
click at [1054, 19] on link "Next »" at bounding box center [1065, 24] width 61 height 32
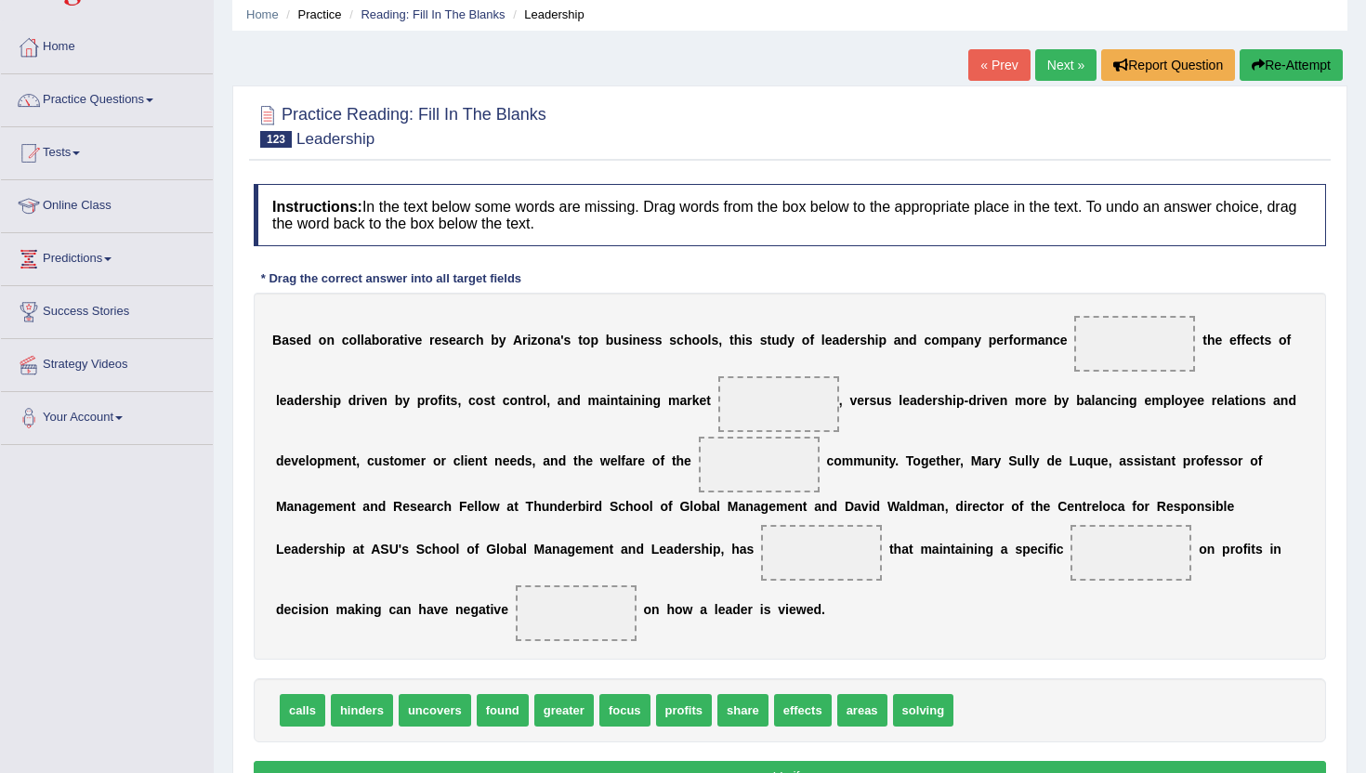
scroll to position [74, 0]
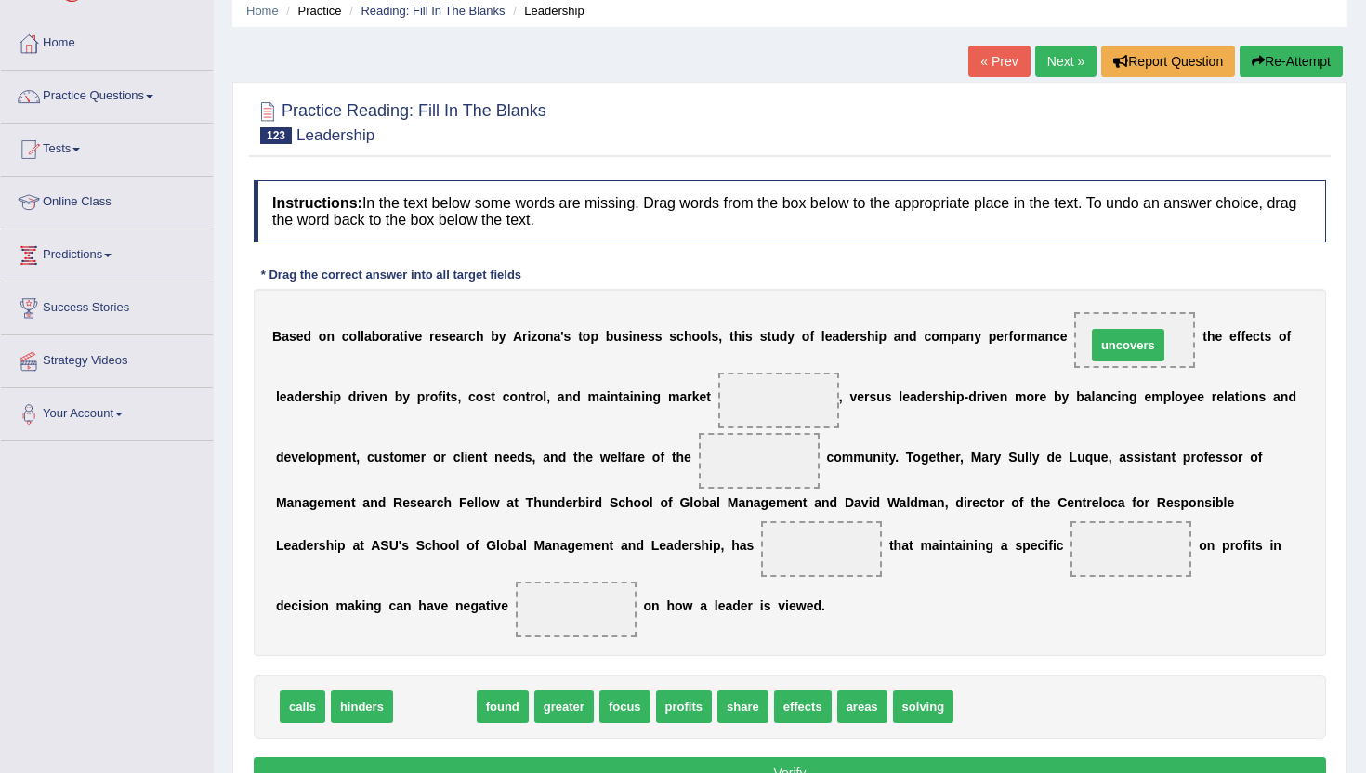
drag, startPoint x: 428, startPoint y: 703, endPoint x: 1119, endPoint y: 343, distance: 778.7
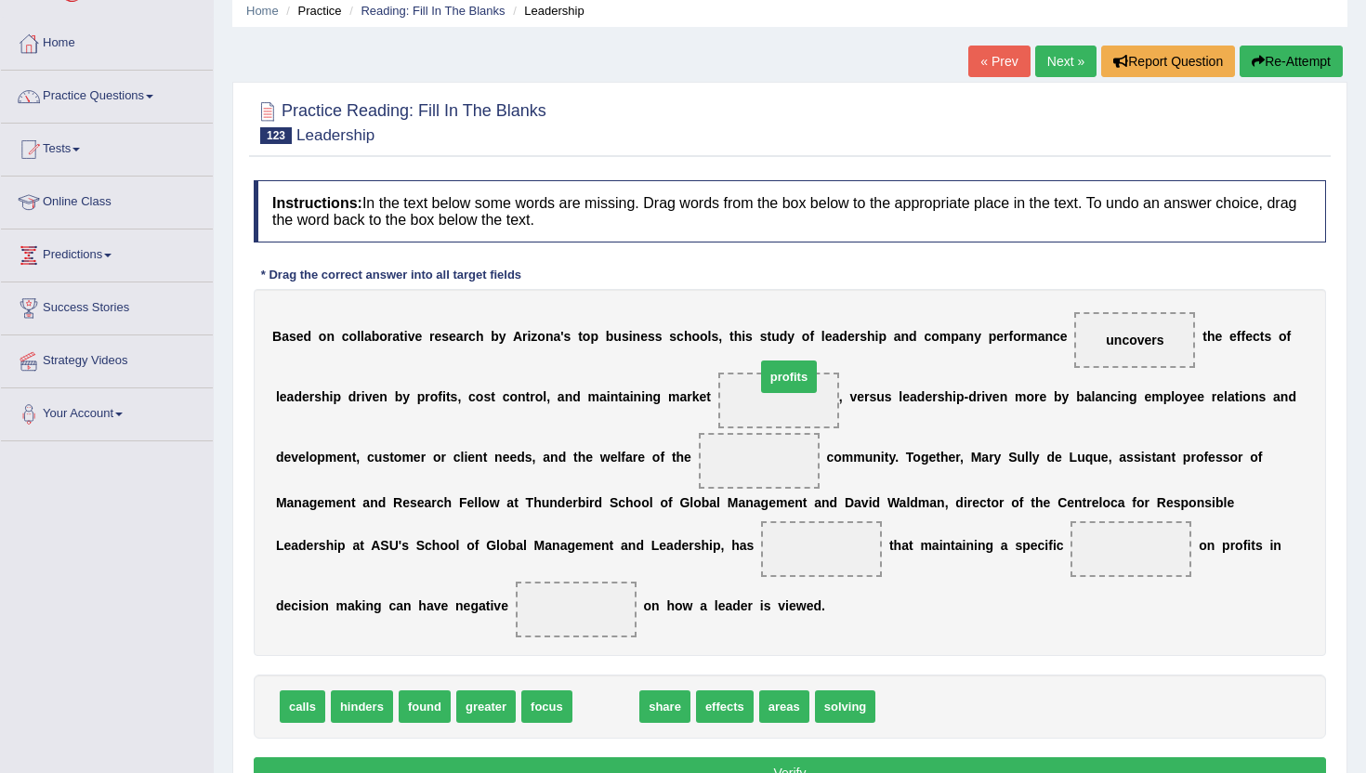
drag, startPoint x: 602, startPoint y: 713, endPoint x: 785, endPoint y: 383, distance: 377.4
